Goal: Task Accomplishment & Management: Complete application form

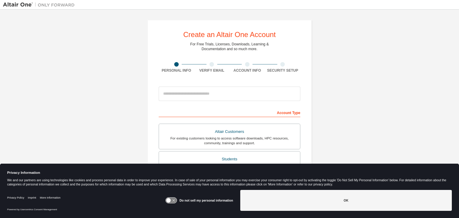
scroll to position [30, 0]
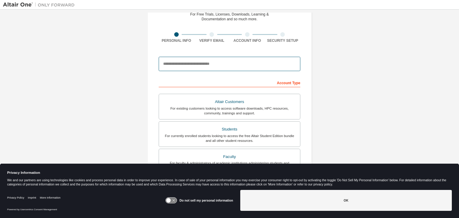
click at [193, 65] on input "email" at bounding box center [230, 64] width 142 height 14
type input "**********"
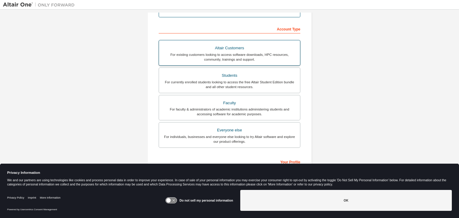
scroll to position [90, 0]
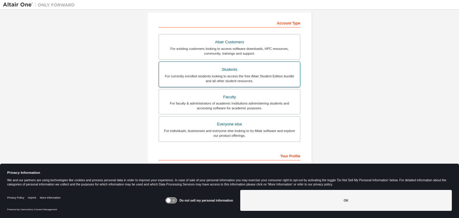
click at [240, 81] on div "For currently enrolled students looking to access the free Altair Student Editi…" at bounding box center [230, 79] width 134 height 10
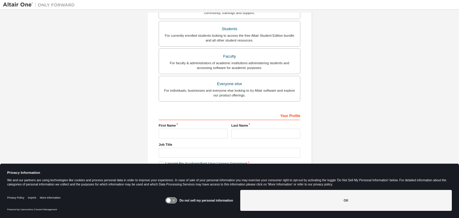
scroll to position [130, 0]
click at [209, 133] on input "text" at bounding box center [193, 134] width 69 height 10
type input "**********"
click at [261, 134] on input "text" at bounding box center [266, 134] width 69 height 10
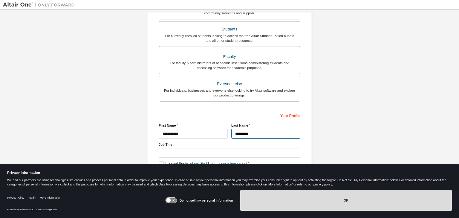
type input "*********"
click at [291, 201] on button "OK" at bounding box center [347, 200] width 212 height 21
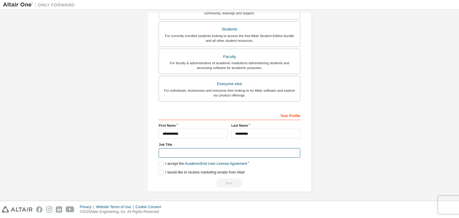
click at [175, 153] on input "text" at bounding box center [230, 153] width 142 height 10
click at [162, 162] on label "I accept the Academic End-User License Agreement" at bounding box center [203, 164] width 89 height 5
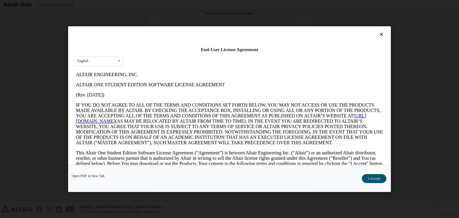
scroll to position [0, 0]
click at [376, 181] on button "I Accept" at bounding box center [374, 178] width 25 height 9
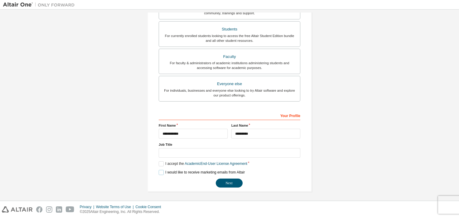
click at [162, 174] on label "I would like to receive marketing emails from Altair" at bounding box center [202, 172] width 86 height 5
click at [160, 171] on label "I would like to receive marketing emails from Altair" at bounding box center [202, 172] width 86 height 5
click at [189, 151] on input "text" at bounding box center [230, 153] width 142 height 10
click at [258, 171] on div "I would like to receive marketing emails from Altair" at bounding box center [230, 172] width 142 height 5
click at [234, 181] on button "Next" at bounding box center [229, 183] width 27 height 9
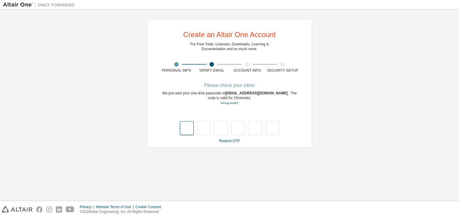
type input "*"
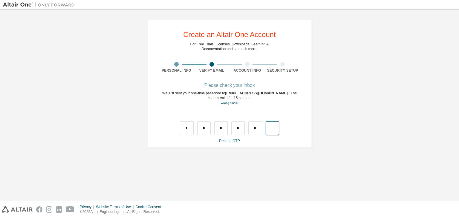
type input "*"
